Goal: Check status: Check status

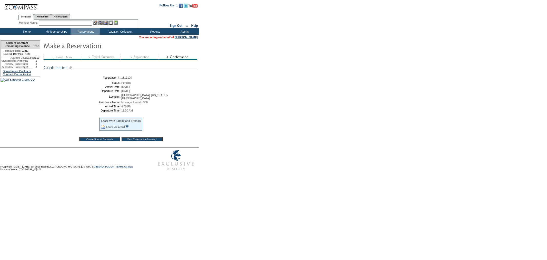
click at [140, 137] on input "View Reservation Summary" at bounding box center [142, 139] width 41 height 4
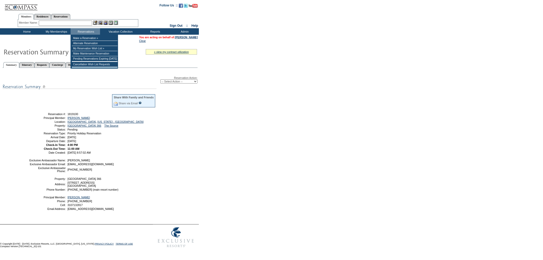
click at [83, 23] on input "text" at bounding box center [65, 23] width 53 height 5
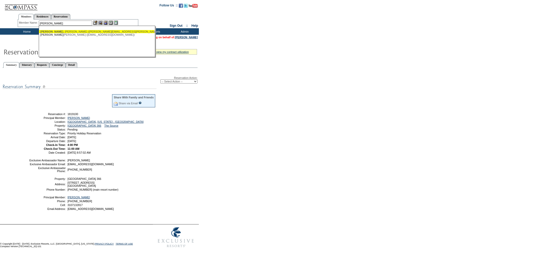
click at [57, 32] on div "[PERSON_NAME] ([PERSON_NAME][EMAIL_ADDRESS][PERSON_NAME][DOMAIN_NAME])" at bounding box center [96, 31] width 113 height 3
type input "[PERSON_NAME] ([PERSON_NAME][EMAIL_ADDRESS][PERSON_NAME][DOMAIN_NAME])"
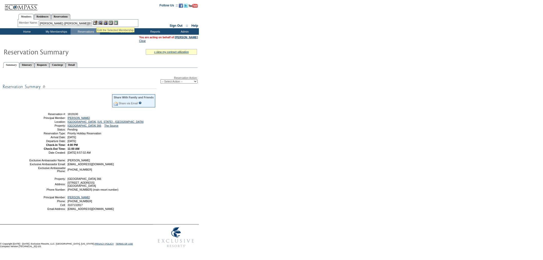
click at [95, 22] on img at bounding box center [95, 23] width 4 height 4
